Goal: Transaction & Acquisition: Obtain resource

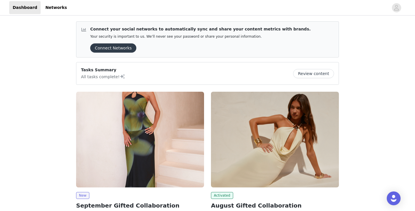
scroll to position [94, 0]
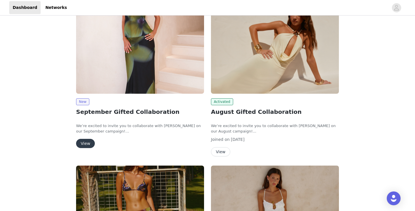
click at [87, 145] on button "View" at bounding box center [85, 143] width 19 height 9
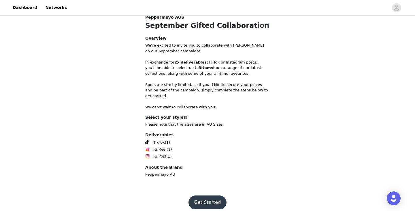
scroll to position [189, 0]
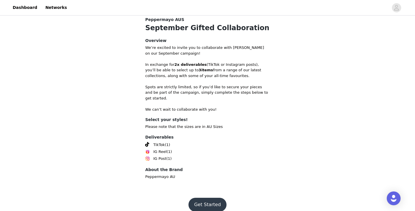
click at [202, 199] on button "Get Started" at bounding box center [207, 205] width 38 height 14
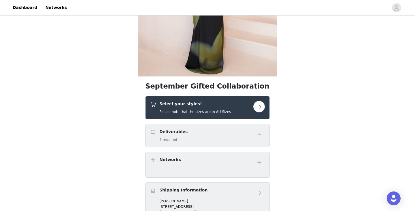
scroll to position [136, 0]
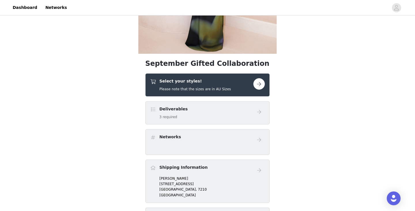
click at [262, 75] on div "Select your styles! Please note that the sizes are in AU Sizes" at bounding box center [207, 84] width 124 height 23
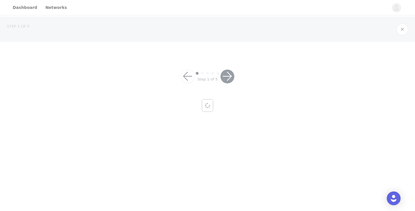
click at [262, 82] on div at bounding box center [207, 105] width 415 height 211
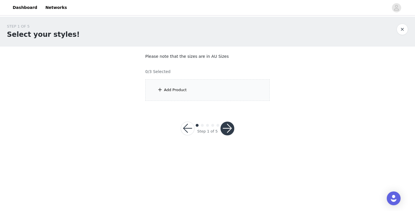
click at [244, 91] on div "Add Product" at bounding box center [207, 90] width 124 height 22
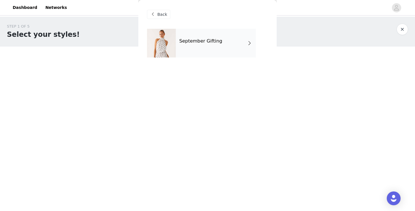
click at [222, 51] on div "September Gifting" at bounding box center [216, 43] width 80 height 29
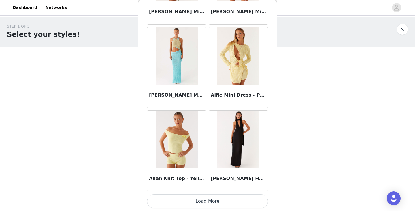
click at [229, 205] on button "Load More" at bounding box center [207, 202] width 121 height 14
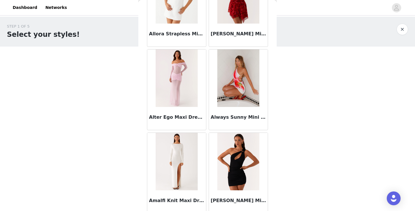
scroll to position [1400, 0]
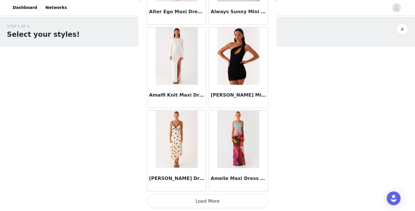
click at [229, 205] on button "Load More" at bounding box center [207, 202] width 121 height 14
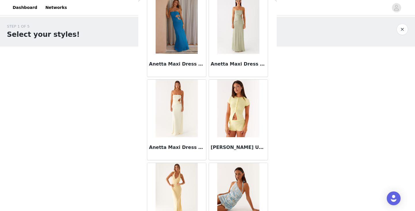
scroll to position [2291, 0]
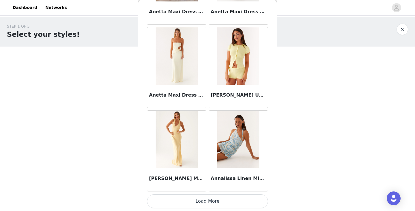
click at [229, 205] on button "Load More" at bounding box center [207, 202] width 121 height 14
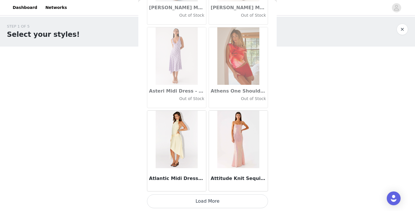
scroll to position [3175, 0]
click at [229, 205] on button "Load More" at bounding box center [207, 202] width 121 height 14
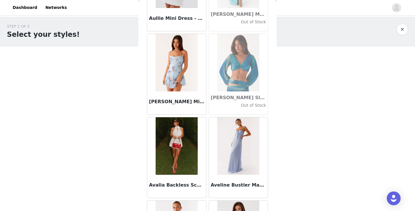
scroll to position [3678, 0]
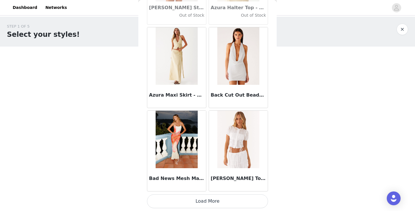
click at [193, 202] on button "Load More" at bounding box center [207, 202] width 121 height 14
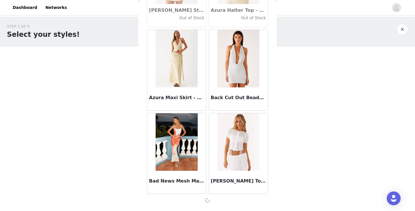
scroll to position [4007, 0]
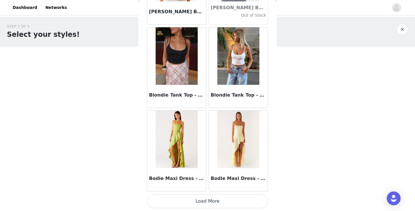
click at [196, 200] on button "Load More" at bounding box center [207, 202] width 121 height 14
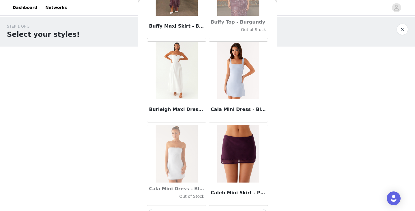
scroll to position [5667, 0]
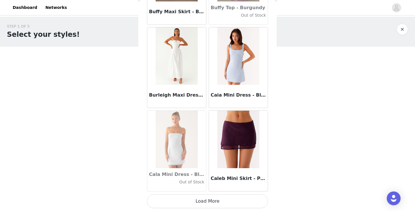
click at [203, 198] on button "Load More" at bounding box center [207, 202] width 121 height 14
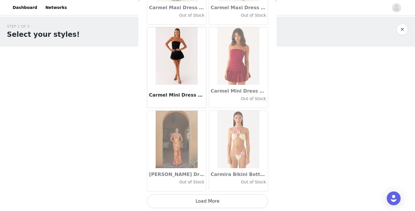
scroll to position [6515, 0]
click at [203, 198] on button "Load More" at bounding box center [207, 202] width 121 height 14
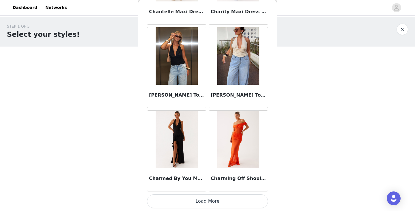
scroll to position [0, 0]
click at [196, 204] on button "Load More" at bounding box center [207, 202] width 121 height 14
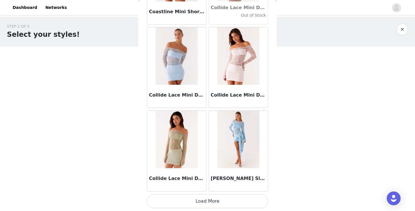
click at [213, 201] on button "Load More" at bounding box center [207, 202] width 121 height 14
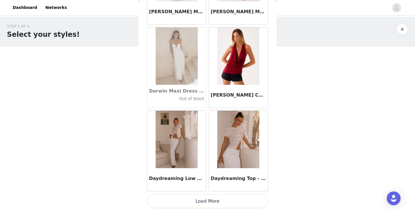
click at [213, 201] on button "Load More" at bounding box center [207, 202] width 121 height 14
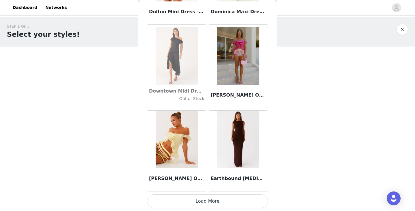
click at [209, 200] on button "Load More" at bounding box center [207, 202] width 121 height 14
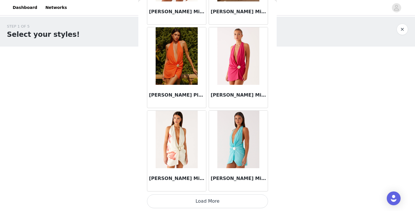
click at [229, 201] on button "Load More" at bounding box center [207, 202] width 121 height 14
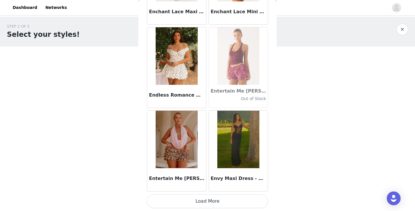
scroll to position [11525, 0]
click at [209, 199] on button "Load More" at bounding box center [207, 202] width 121 height 14
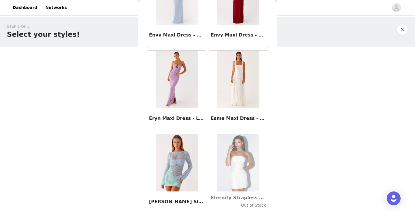
scroll to position [11753, 0]
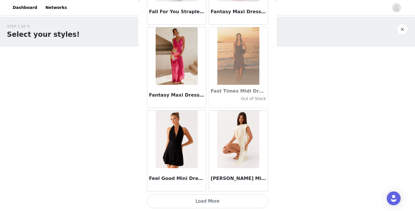
click at [221, 207] on button "Load More" at bounding box center [207, 202] width 121 height 14
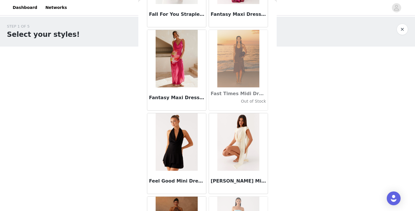
scroll to position [0, 0]
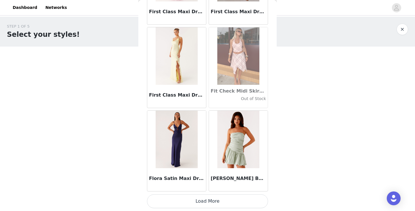
click at [215, 208] on button "Load More" at bounding box center [207, 202] width 121 height 14
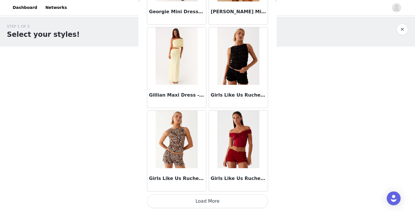
click at [215, 208] on button "Load More" at bounding box center [207, 202] width 121 height 14
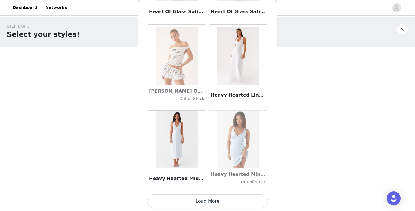
scroll to position [14865, 0]
click at [217, 200] on button "Load More" at bounding box center [207, 202] width 121 height 14
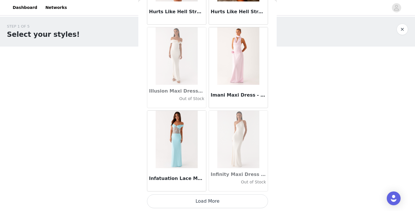
scroll to position [15700, 0]
click at [193, 198] on button "Load More" at bounding box center [207, 202] width 121 height 14
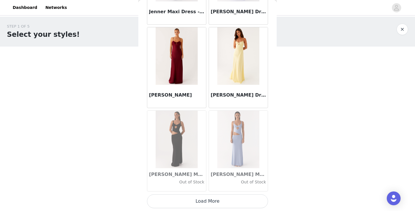
scroll to position [0, 0]
click at [211, 201] on button "Load More" at bounding box center [207, 202] width 121 height 14
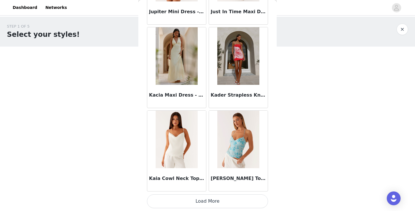
scroll to position [0, 0]
click at [211, 200] on button "Load More" at bounding box center [207, 202] width 121 height 14
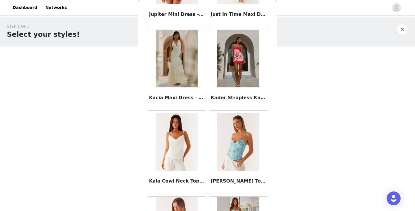
scroll to position [0, 0]
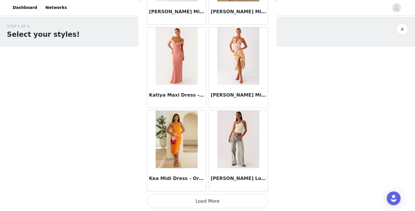
click at [193, 201] on button "Load More" at bounding box center [207, 202] width 121 height 14
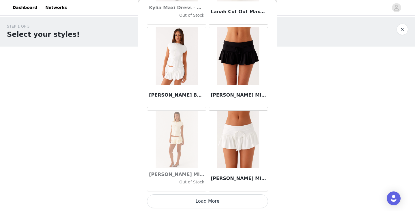
scroll to position [19040, 0]
click at [193, 201] on button "Load More" at bounding box center [207, 202] width 121 height 14
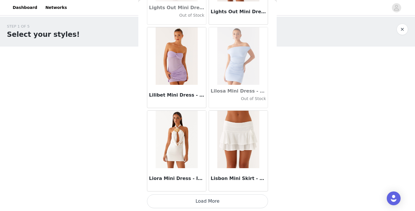
scroll to position [0, 0]
click at [193, 201] on button "Load More" at bounding box center [207, 202] width 121 height 14
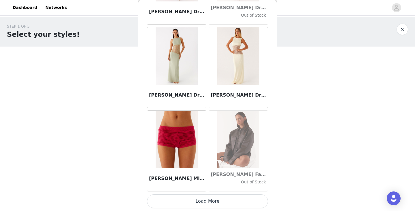
scroll to position [0, 0]
click at [181, 203] on button "Load More" at bounding box center [207, 202] width 121 height 14
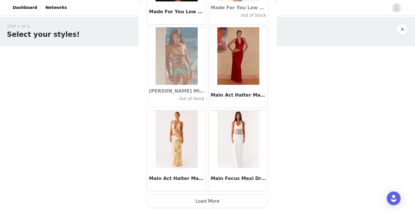
click at [182, 201] on button "Load More" at bounding box center [207, 202] width 121 height 14
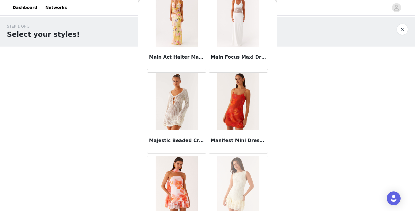
scroll to position [21667, 0]
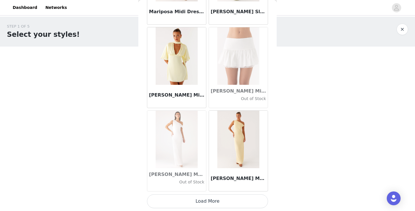
click at [186, 204] on button "Load More" at bounding box center [207, 202] width 121 height 14
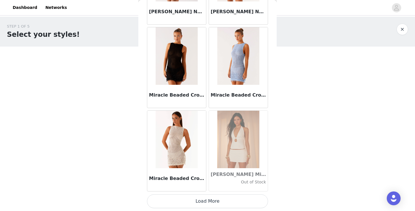
scroll to position [0, 0]
click at [217, 202] on button "Load More" at bounding box center [207, 202] width 121 height 14
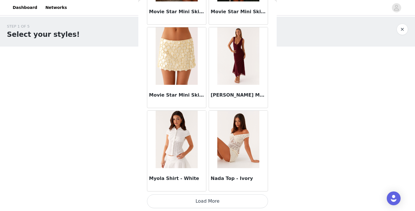
click at [217, 202] on button "Load More" at bounding box center [207, 202] width 121 height 14
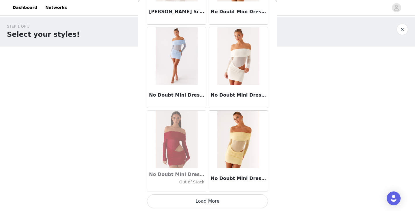
click at [217, 202] on button "Load More" at bounding box center [207, 202] width 121 height 14
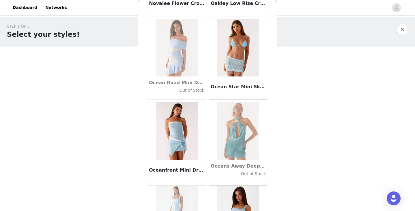
scroll to position [25402, 0]
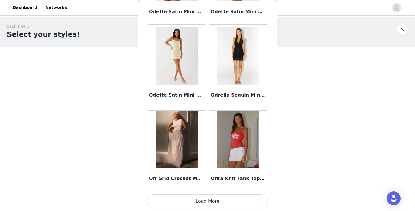
click at [217, 202] on button "Load More" at bounding box center [207, 202] width 121 height 14
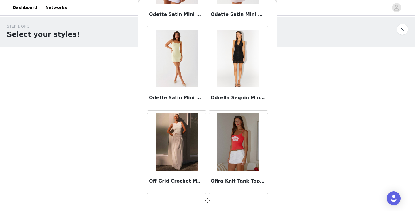
scroll to position [25717, 0]
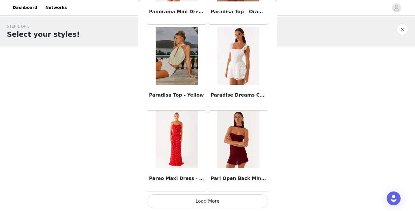
click at [217, 202] on button "Load More" at bounding box center [207, 202] width 121 height 14
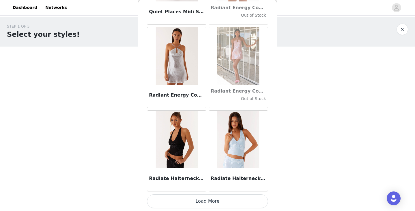
scroll to position [0, 0]
click at [214, 205] on button "Load More" at bounding box center [207, 202] width 121 height 14
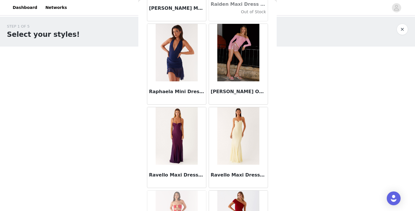
scroll to position [27894, 0]
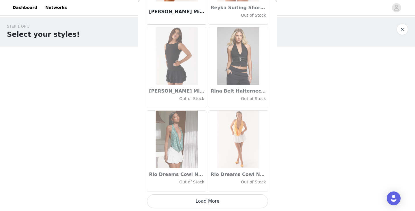
click at [214, 205] on button "Load More" at bounding box center [207, 202] width 121 height 14
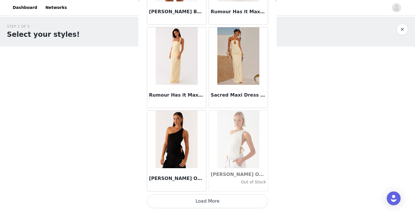
scroll to position [0, 0]
click at [214, 205] on button "Load More" at bounding box center [207, 202] width 121 height 14
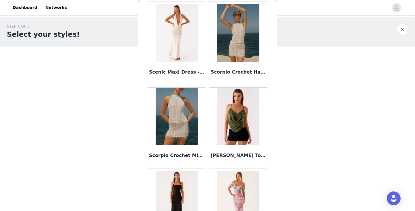
scroll to position [29751, 0]
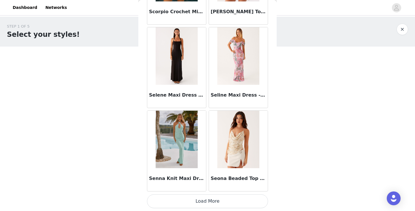
click at [201, 199] on button "Load More" at bounding box center [207, 202] width 121 height 14
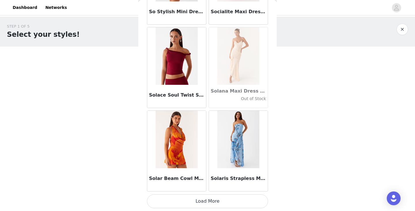
scroll to position [0, 0]
click at [207, 202] on button "Load More" at bounding box center [207, 202] width 121 height 14
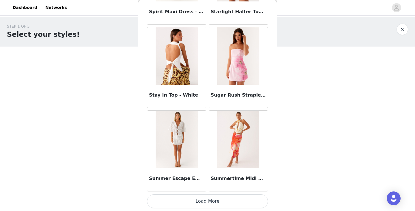
click at [207, 202] on button "Load More" at bounding box center [207, 202] width 121 height 14
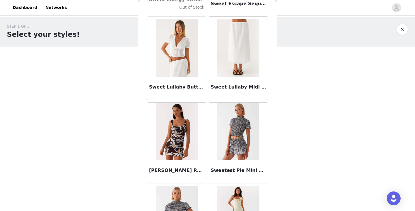
scroll to position [31992, 0]
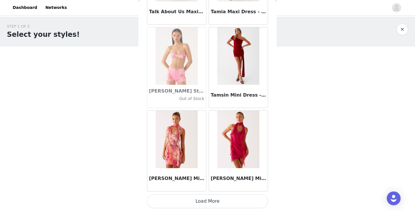
click at [207, 202] on button "Load More" at bounding box center [207, 202] width 121 height 14
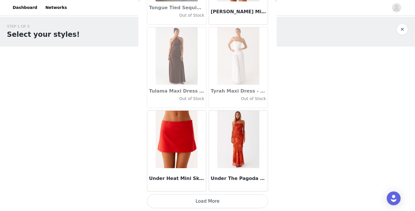
scroll to position [1, 0]
click at [207, 202] on button "Load More" at bounding box center [207, 202] width 121 height 14
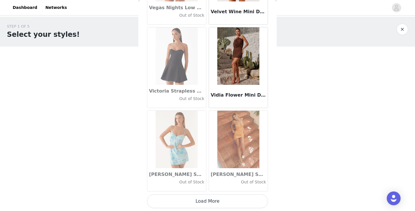
scroll to position [0, 0]
click at [207, 202] on button "Load More" at bounding box center [207, 202] width 121 height 14
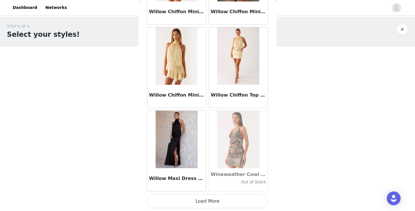
scroll to position [0, 0]
click at [207, 202] on button "Load More" at bounding box center [207, 202] width 121 height 14
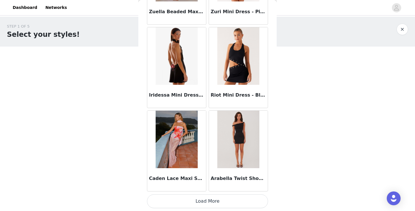
scroll to position [35740, 0]
click at [209, 198] on button "Load More" at bounding box center [207, 202] width 121 height 14
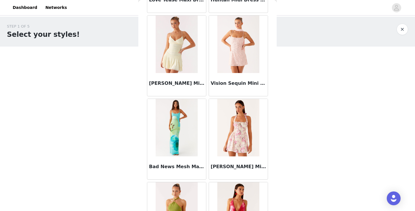
scroll to position [36505, 0]
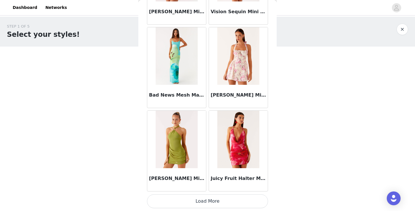
click at [221, 200] on button "Load More" at bounding box center [207, 202] width 121 height 14
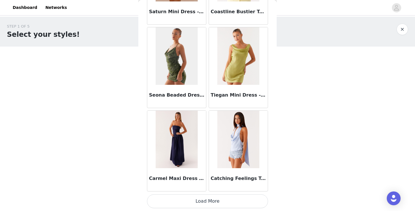
scroll to position [0, 0]
click at [232, 198] on button "Load More" at bounding box center [207, 202] width 121 height 14
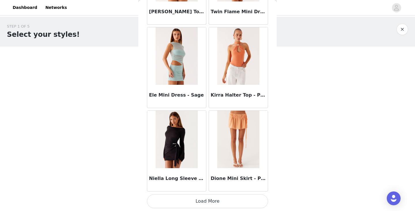
click at [231, 198] on button "Load More" at bounding box center [207, 202] width 121 height 14
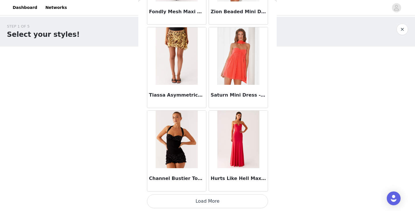
scroll to position [39080, 0]
click at [215, 201] on button "Load More" at bounding box center [207, 202] width 121 height 14
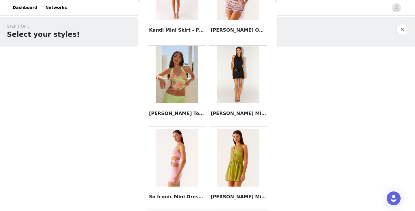
scroll to position [0, 0]
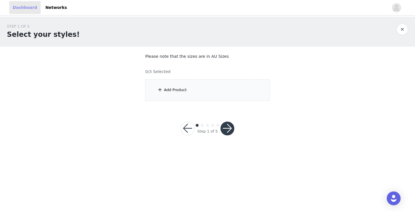
click at [21, 3] on link "Dashboard" at bounding box center [24, 7] width 31 height 13
